Goal: Contribute content: Add original content to the website for others to see

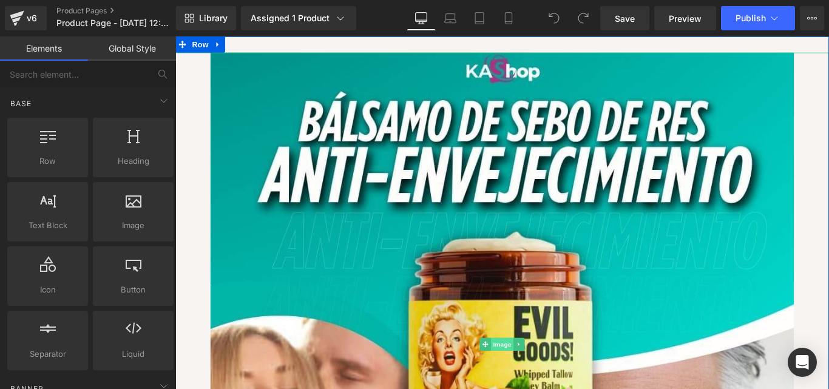
click at [532, 384] on span "Image" at bounding box center [542, 382] width 25 height 15
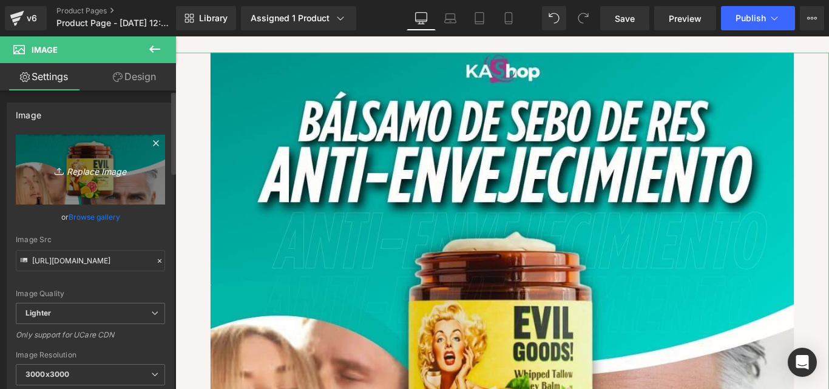
click at [98, 174] on icon "Replace Image" at bounding box center [90, 169] width 97 height 15
type input "C:\fakepath\PORTADA (1).jpg"
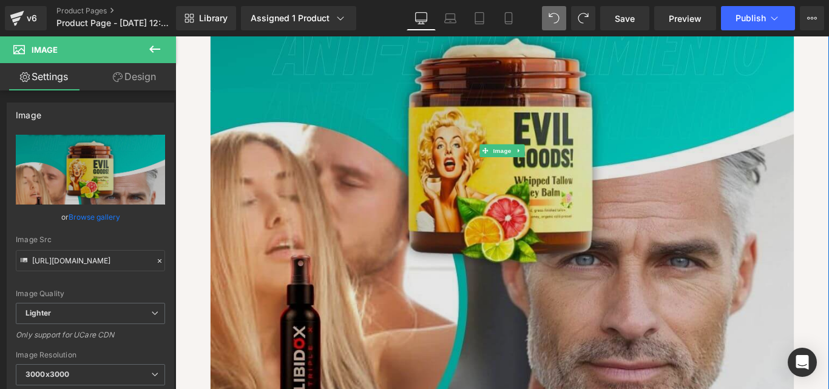
scroll to position [243, 0]
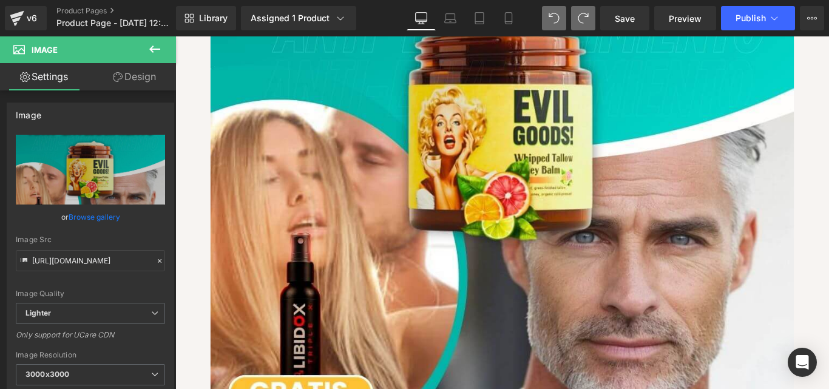
type input "[URL][DOMAIN_NAME]"
click at [757, 15] on span "Publish" at bounding box center [750, 18] width 30 height 10
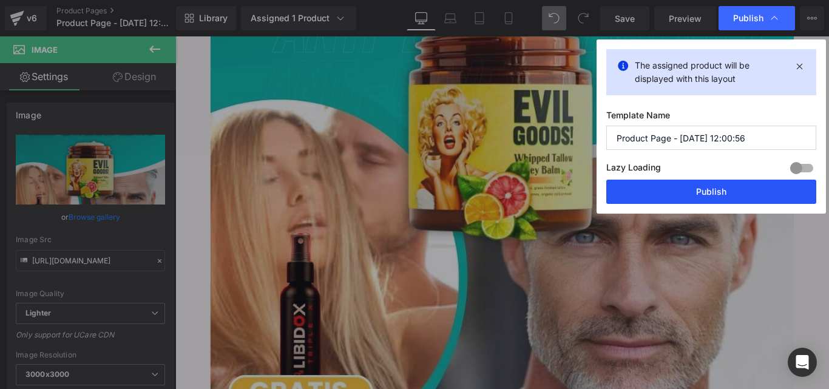
click at [670, 194] on button "Publish" at bounding box center [711, 192] width 210 height 24
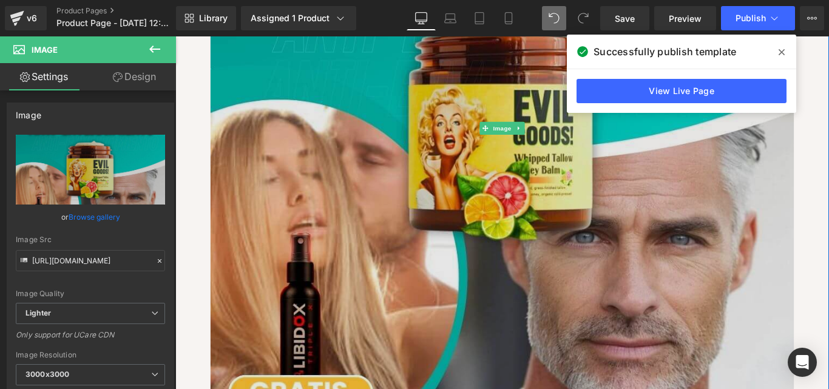
click at [492, 294] on img at bounding box center [542, 139] width 655 height 655
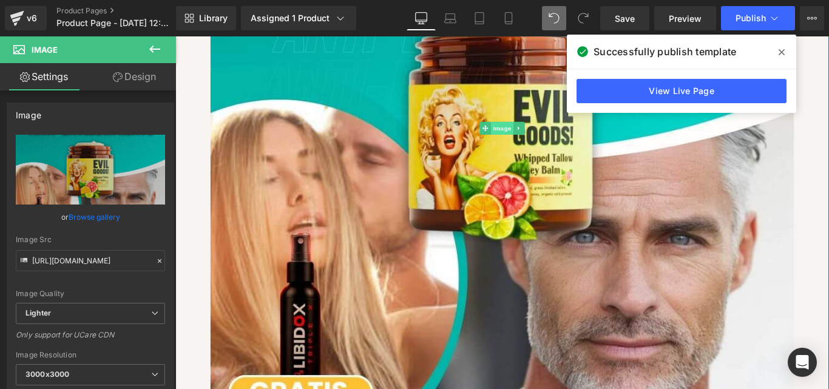
click at [535, 138] on span "Image" at bounding box center [542, 139] width 25 height 15
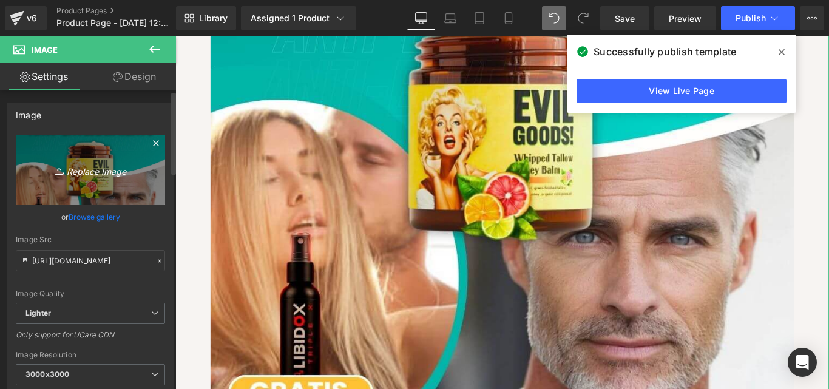
click at [76, 171] on icon "Replace Image" at bounding box center [90, 169] width 97 height 15
type input "C:\fakepath\PORTADA (1).jpg"
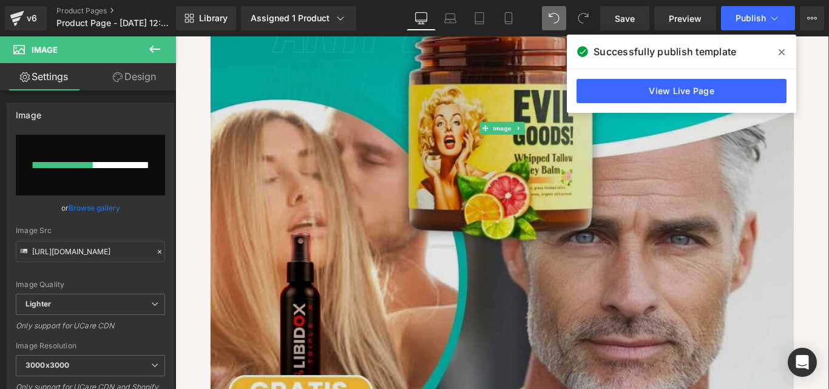
scroll to position [323, 0]
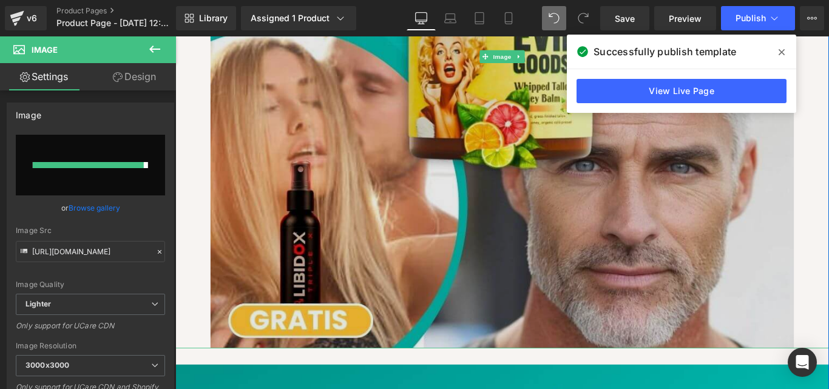
type input "[URL][DOMAIN_NAME]"
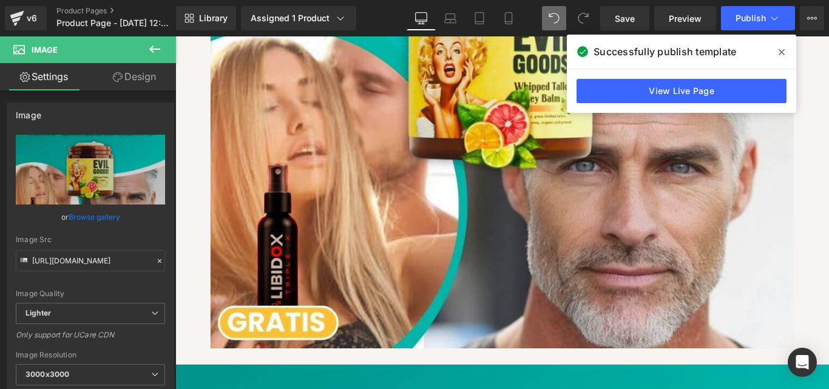
click at [784, 49] on icon at bounding box center [782, 52] width 6 height 10
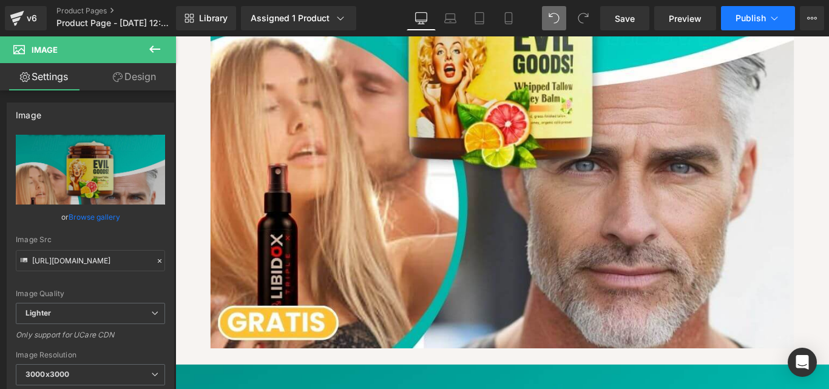
click at [748, 16] on span "Publish" at bounding box center [750, 18] width 30 height 10
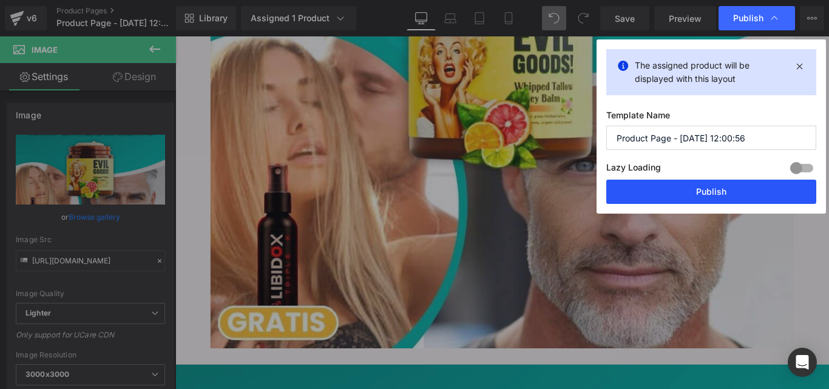
click at [696, 191] on button "Publish" at bounding box center [711, 192] width 210 height 24
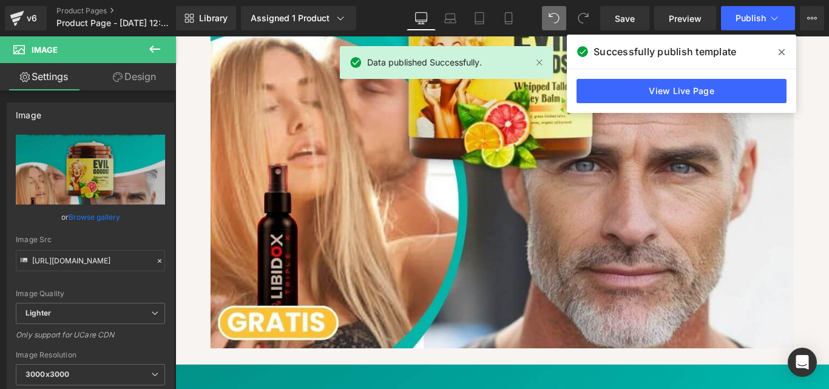
click at [779, 52] on icon at bounding box center [782, 52] width 6 height 10
